Goal: Task Accomplishment & Management: Understand process/instructions

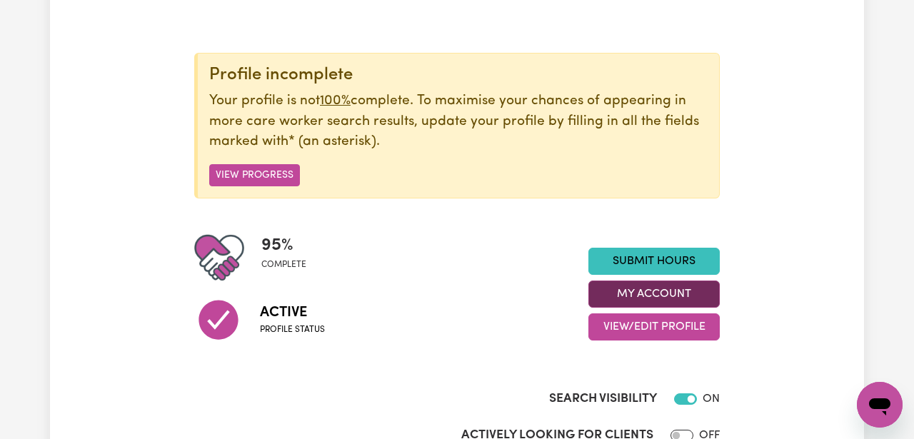
scroll to position [140, 0]
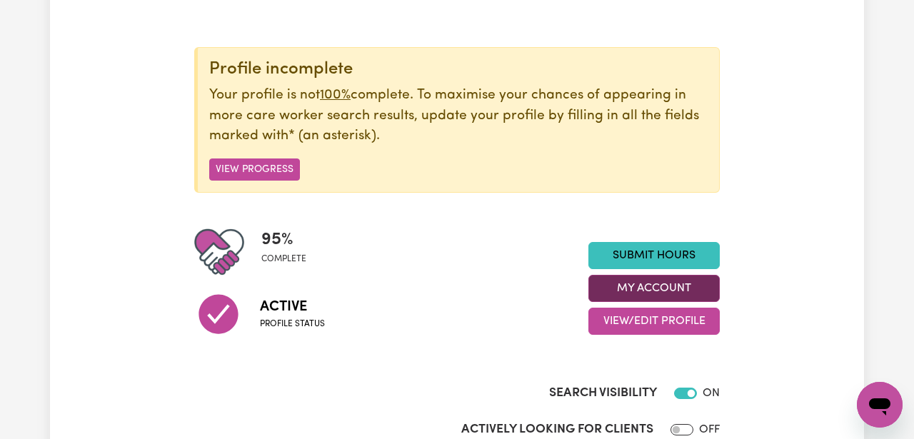
click at [630, 296] on button "My Account" at bounding box center [653, 288] width 131 height 27
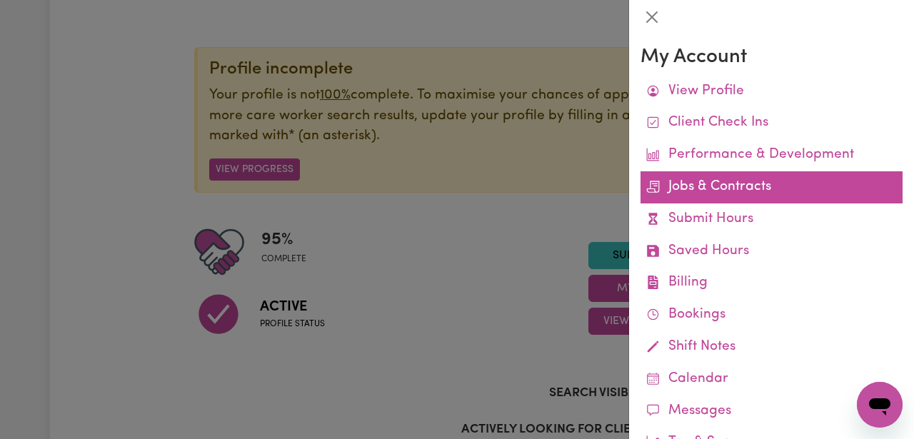
click at [666, 183] on link "Jobs & Contracts" at bounding box center [772, 187] width 262 height 32
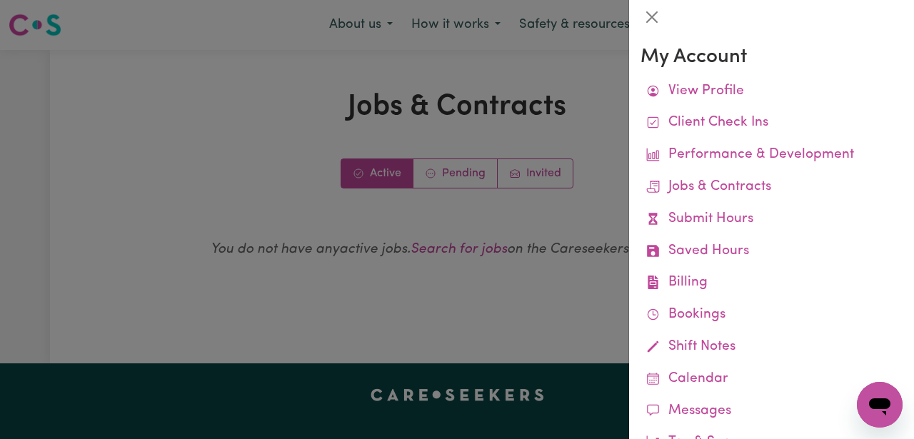
click at [575, 186] on div at bounding box center [457, 219] width 914 height 439
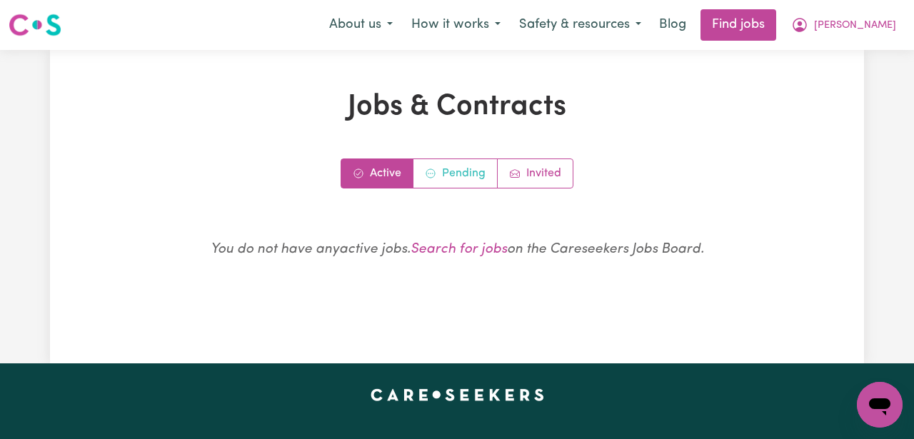
click at [472, 171] on link "Pending" at bounding box center [455, 173] width 84 height 29
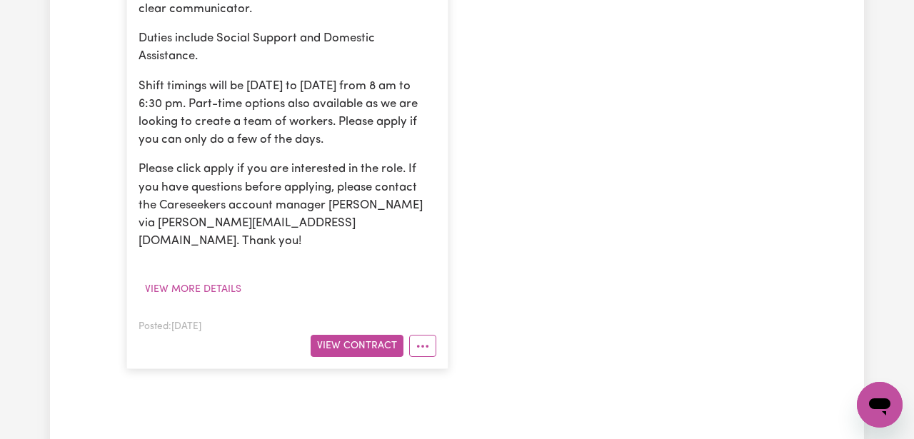
scroll to position [639, 0]
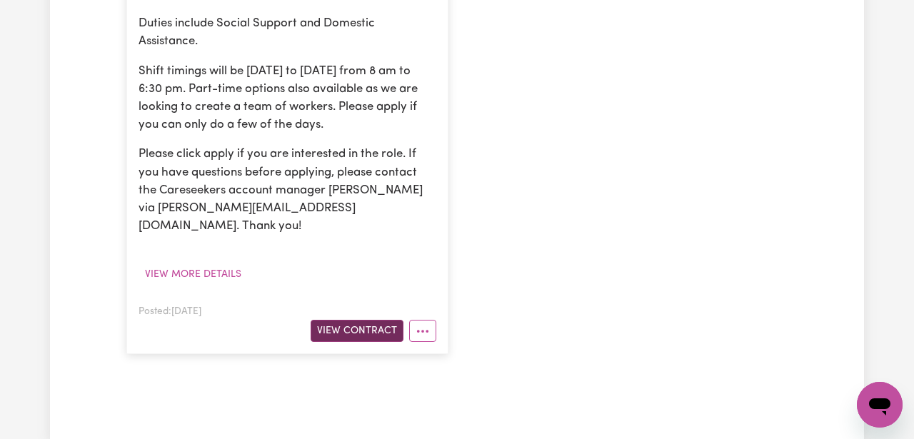
click at [364, 320] on button "View Contract" at bounding box center [357, 331] width 93 height 22
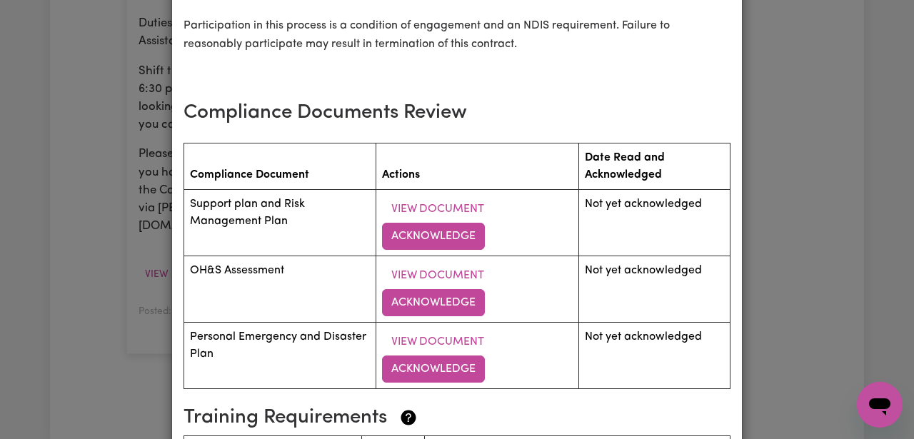
scroll to position [2075, 0]
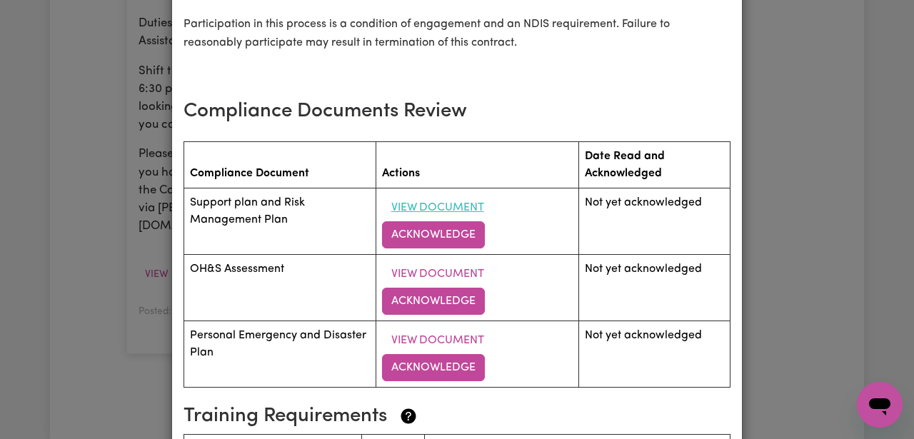
click at [403, 194] on button "View Document" at bounding box center [437, 207] width 111 height 27
click at [443, 261] on button "View Document" at bounding box center [437, 274] width 111 height 27
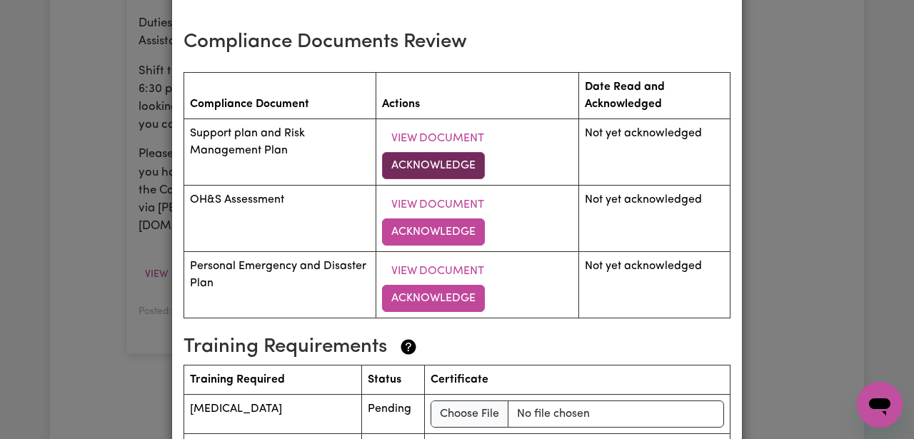
scroll to position [2146, 0]
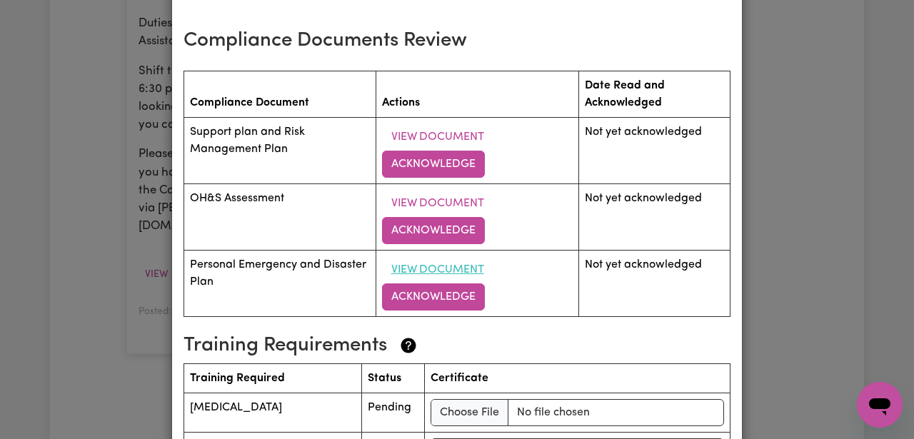
click at [446, 256] on button "View Document" at bounding box center [437, 269] width 111 height 27
click at [453, 151] on button "Acknowledge" at bounding box center [433, 164] width 103 height 27
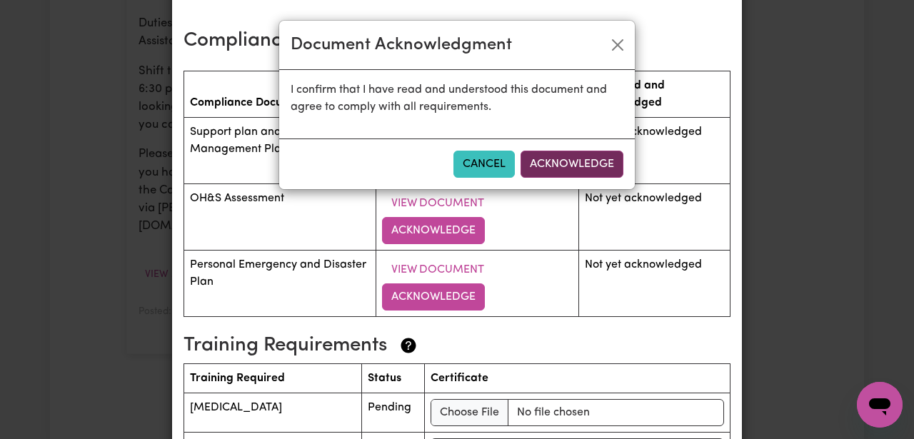
click at [576, 155] on button "Acknowledge" at bounding box center [572, 164] width 103 height 27
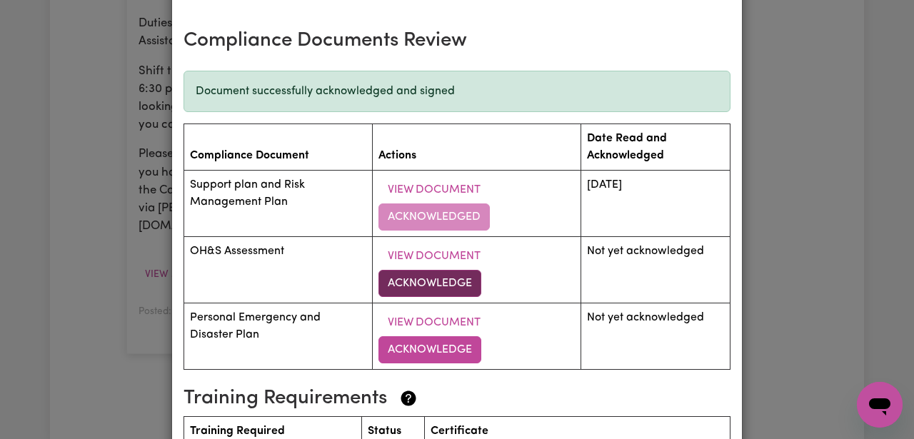
click at [443, 270] on button "Acknowledge" at bounding box center [429, 283] width 103 height 27
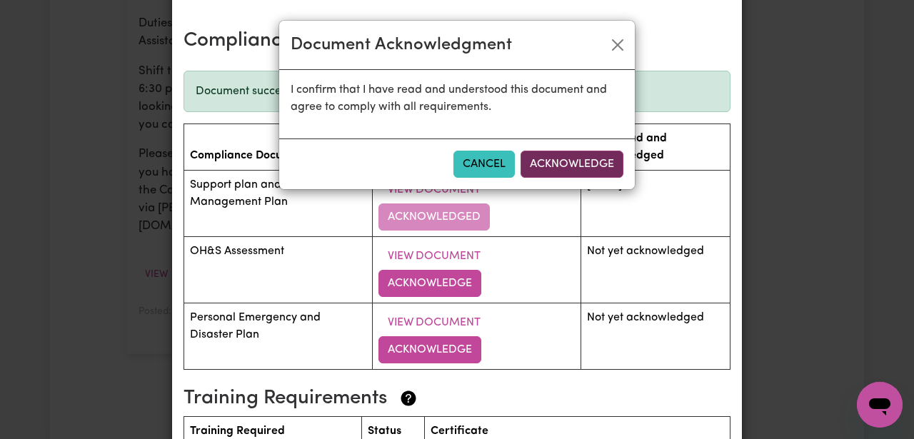
click at [570, 153] on button "Acknowledge" at bounding box center [572, 164] width 103 height 27
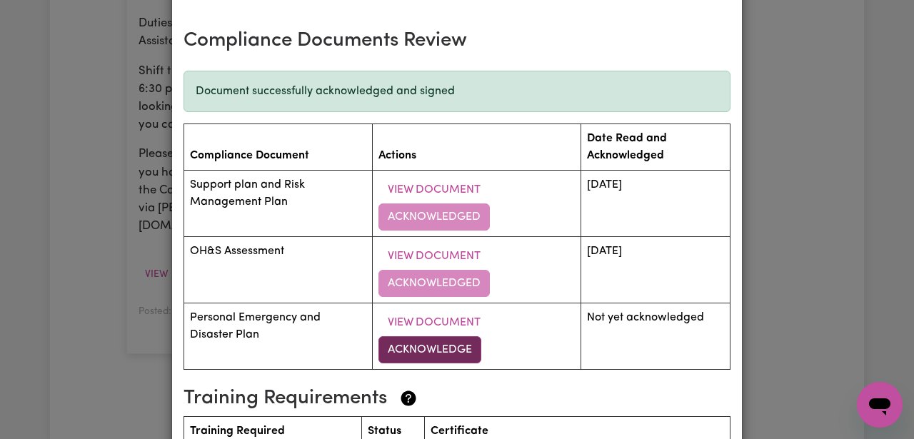
click at [442, 336] on button "Acknowledge" at bounding box center [429, 349] width 103 height 27
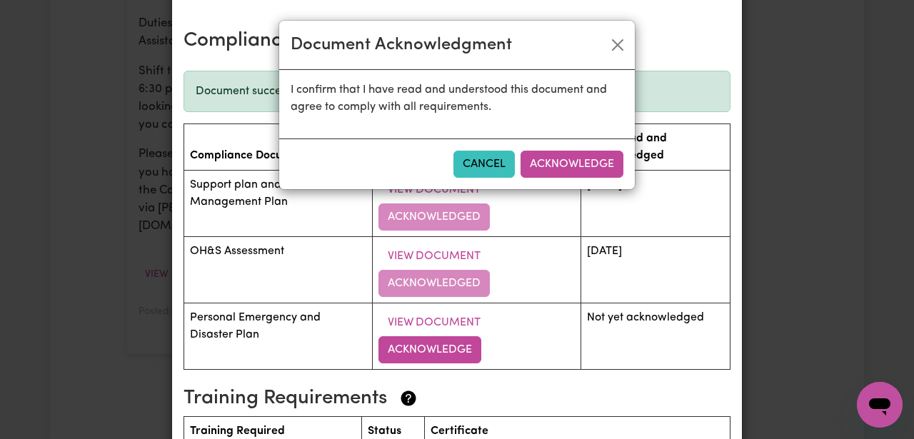
click at [581, 154] on button "Acknowledge" at bounding box center [572, 164] width 103 height 27
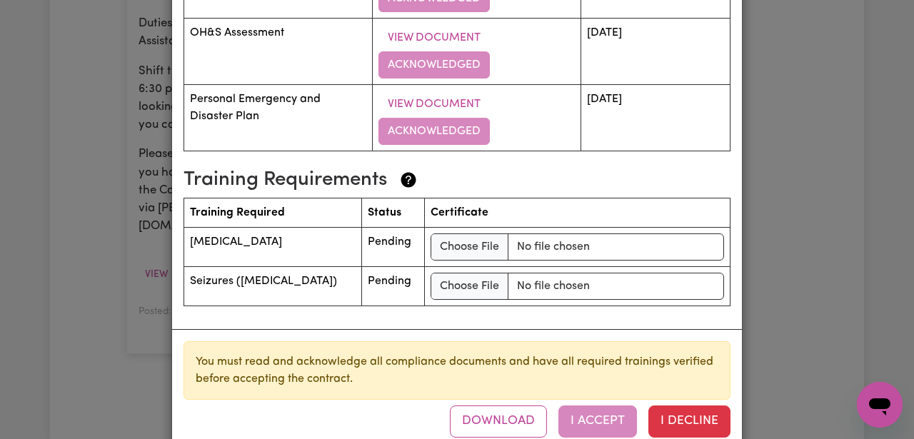
scroll to position [2371, 0]
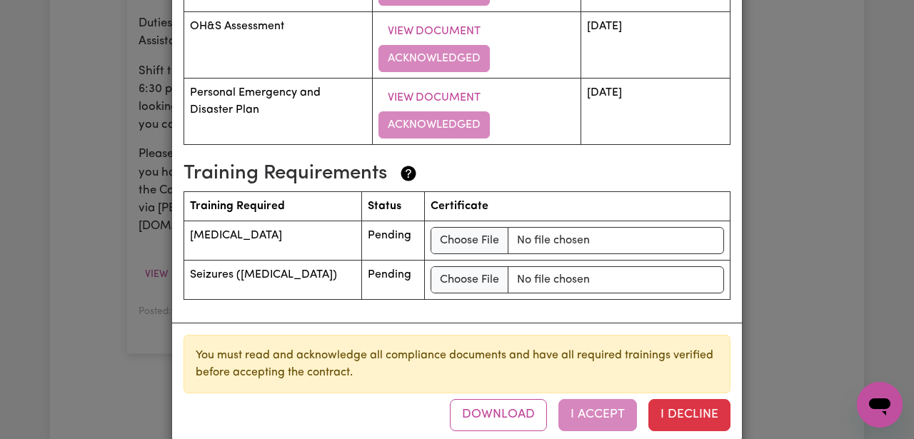
click at [608, 399] on div "Download I Accept I Decline" at bounding box center [590, 414] width 281 height 31
click at [611, 399] on div "Download I Accept I Decline" at bounding box center [590, 414] width 281 height 31
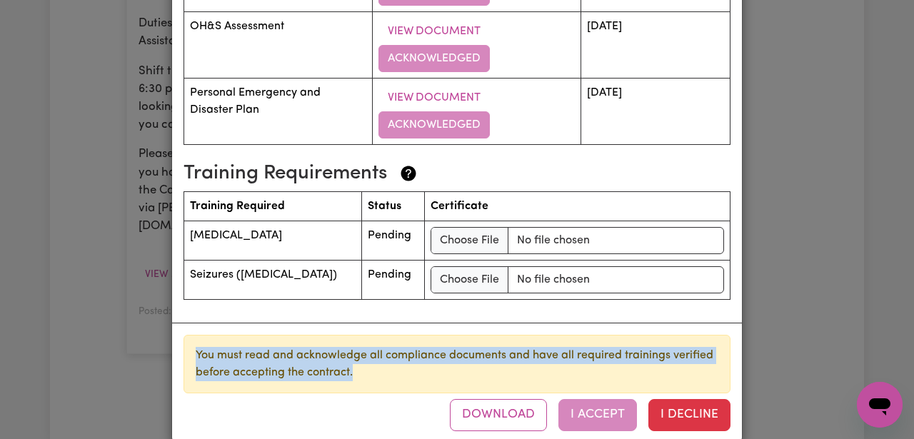
click at [611, 399] on div "Download I Accept I Decline" at bounding box center [590, 414] width 281 height 31
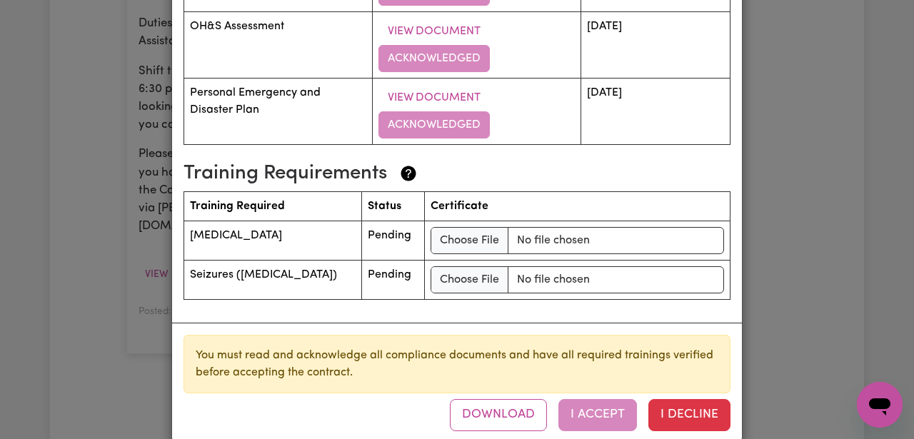
click at [385, 267] on td "Pending" at bounding box center [393, 280] width 62 height 39
click at [229, 221] on td "[MEDICAL_DATA]" at bounding box center [273, 240] width 178 height 39
copy td "[MEDICAL_DATA]"
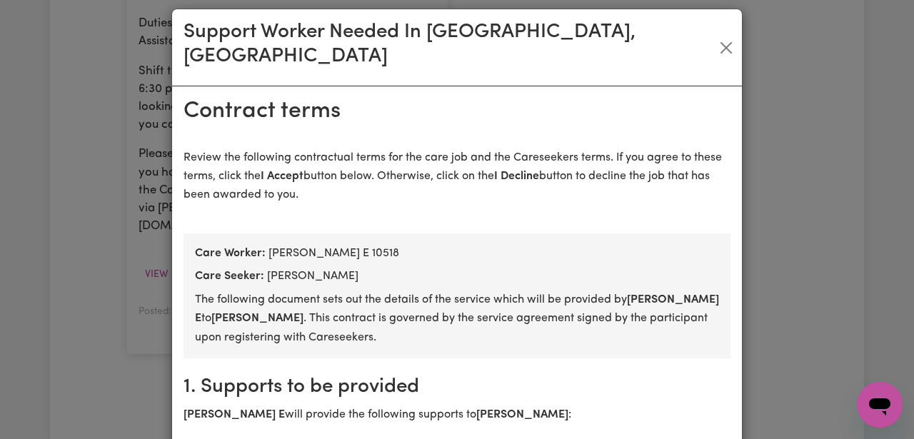
scroll to position [0, 0]
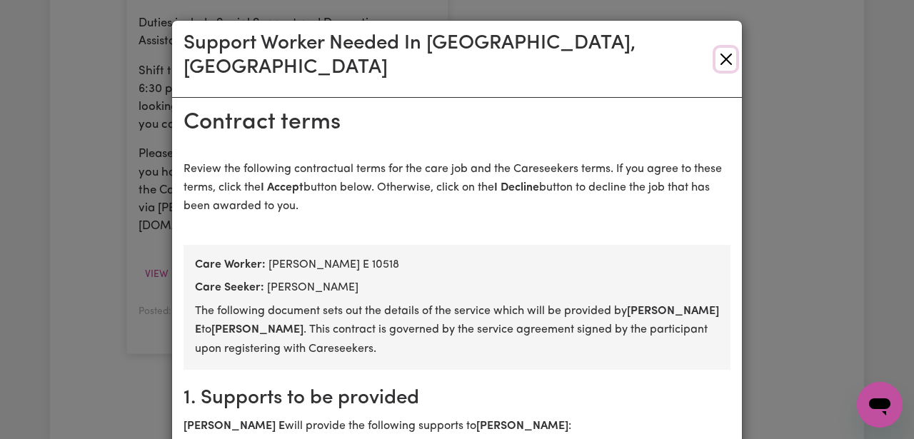
click at [720, 48] on button "Close" at bounding box center [725, 59] width 21 height 23
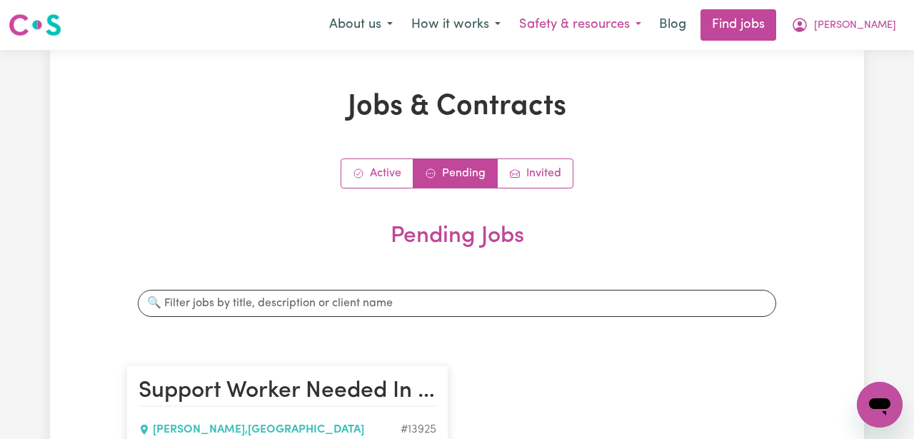
click at [651, 22] on button "Safety & resources" at bounding box center [580, 25] width 141 height 30
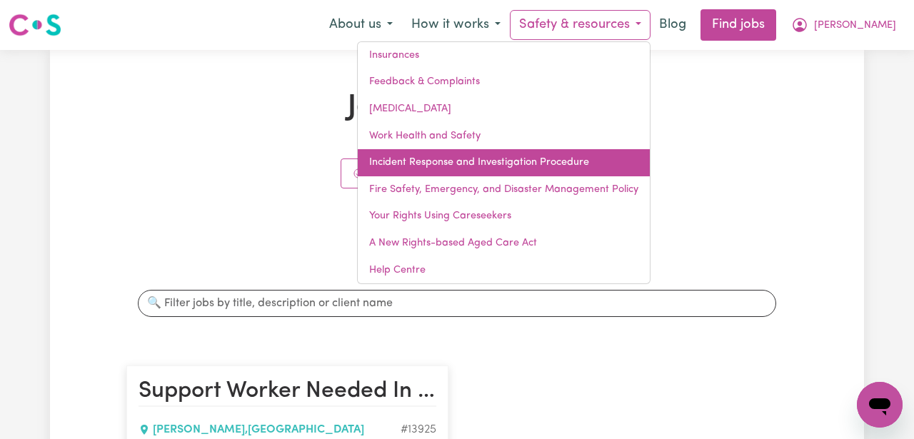
click at [622, 166] on link "Incident Response and Investigation Procedure" at bounding box center [504, 162] width 292 height 27
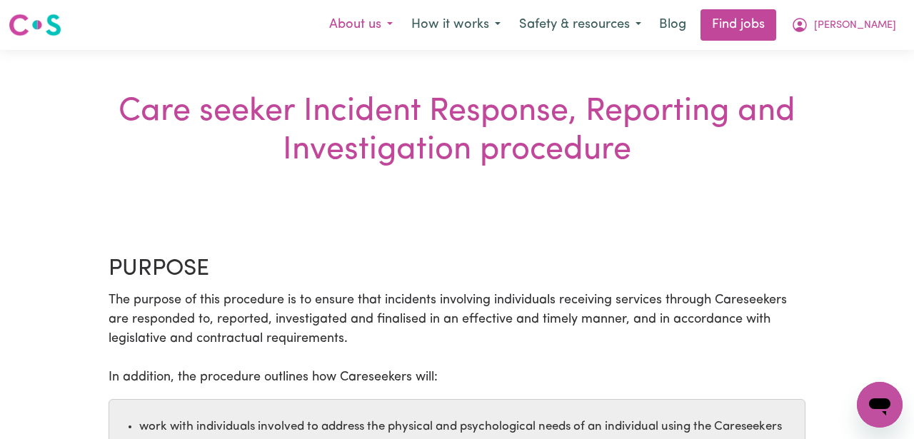
click at [402, 26] on button "About us" at bounding box center [361, 25] width 82 height 30
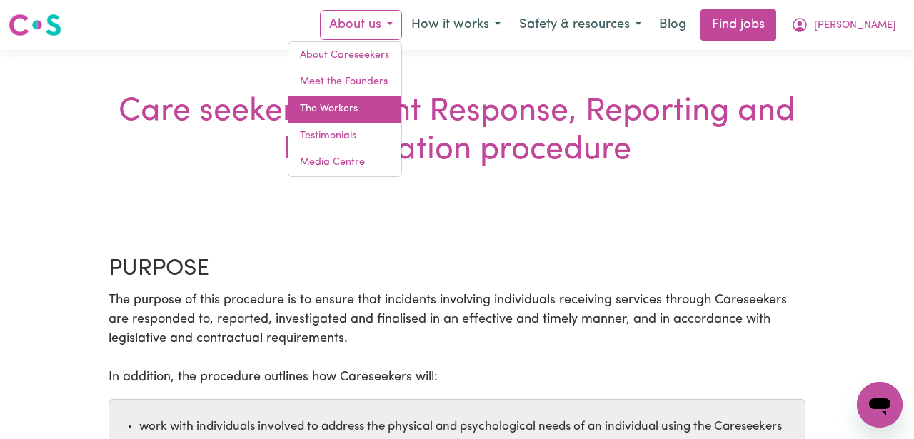
click at [401, 100] on link "The Workers" at bounding box center [344, 109] width 113 height 27
